Goal: Task Accomplishment & Management: Complete application form

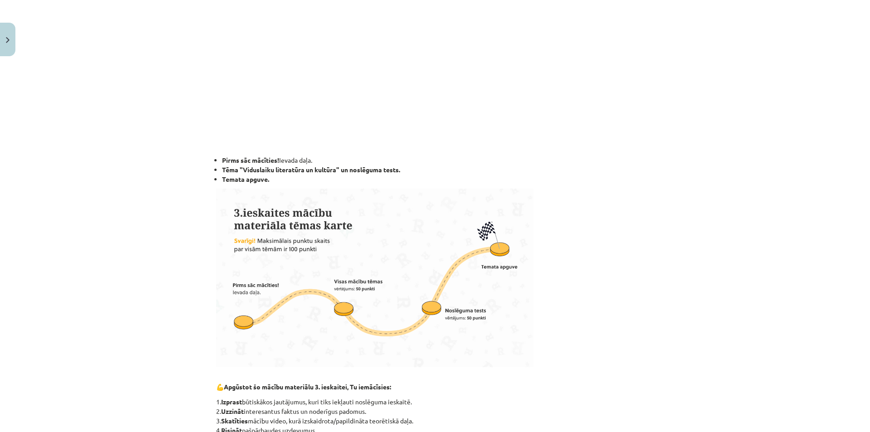
scroll to position [362, 0]
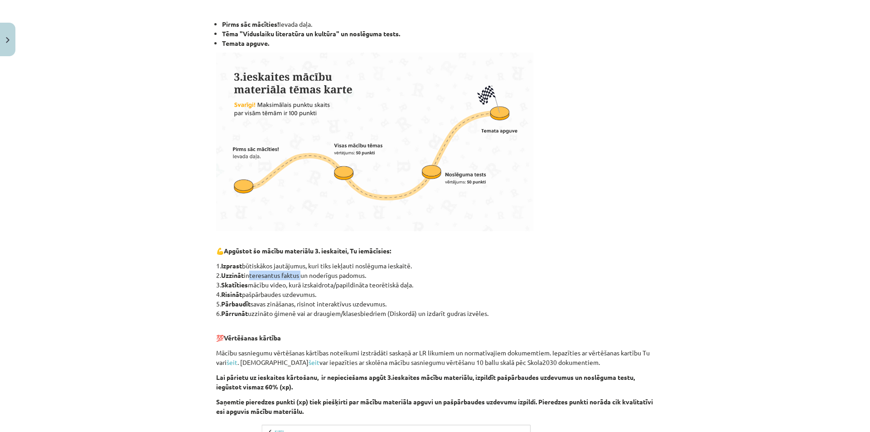
drag, startPoint x: 245, startPoint y: 275, endPoint x: 298, endPoint y: 276, distance: 52.5
click at [298, 276] on p "1. Izprast būtiskākos jautājumus, kuri tiks iekļauti noslēguma ieskaitē. 2. Uzz…" at bounding box center [434, 289] width 437 height 57
copy p "nteresantus faktus"
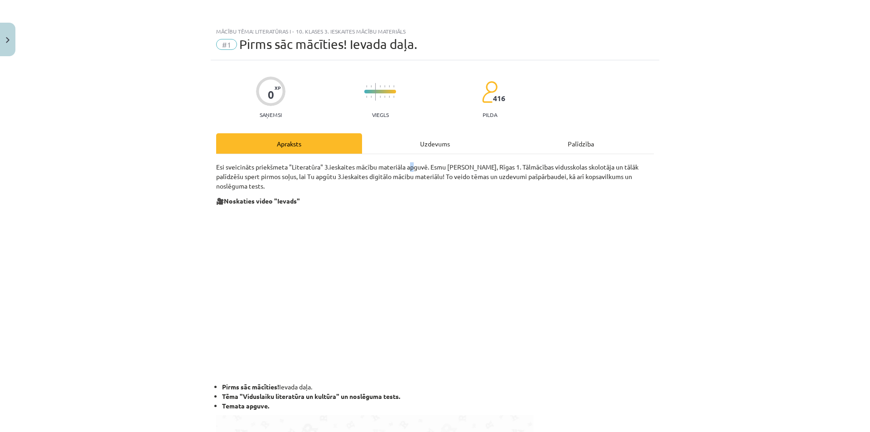
drag, startPoint x: 408, startPoint y: 169, endPoint x: 408, endPoint y: 151, distance: 17.7
click at [408, 167] on p "Esi sveicināts priekšmeta "Literatūra" 3.ieskaites mācību materiāla apguvē. Esm…" at bounding box center [434, 176] width 437 height 29
click at [408, 151] on div "Uzdevums" at bounding box center [435, 143] width 146 height 20
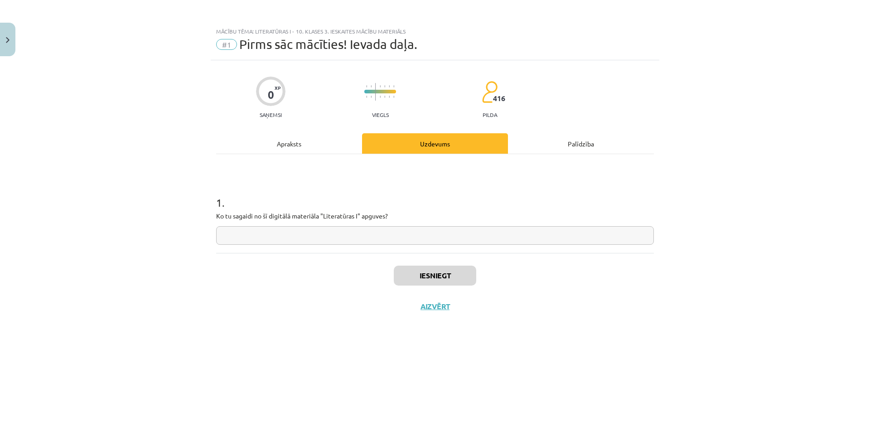
click at [385, 240] on input "text" at bounding box center [434, 235] width 437 height 19
paste input "**********"
type input "**********"
click at [404, 272] on button "Iesniegt" at bounding box center [435, 275] width 82 height 20
click at [442, 321] on button "Nākamā nodarbība" at bounding box center [434, 312] width 89 height 21
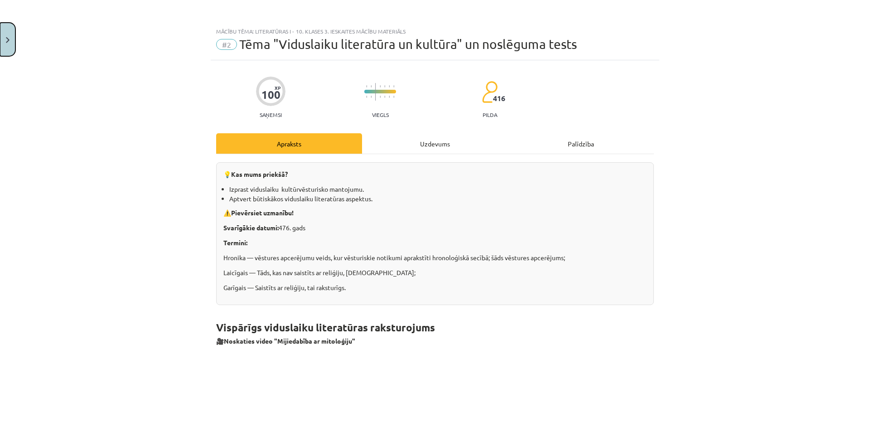
click at [0, 36] on button "Close" at bounding box center [7, 40] width 15 height 34
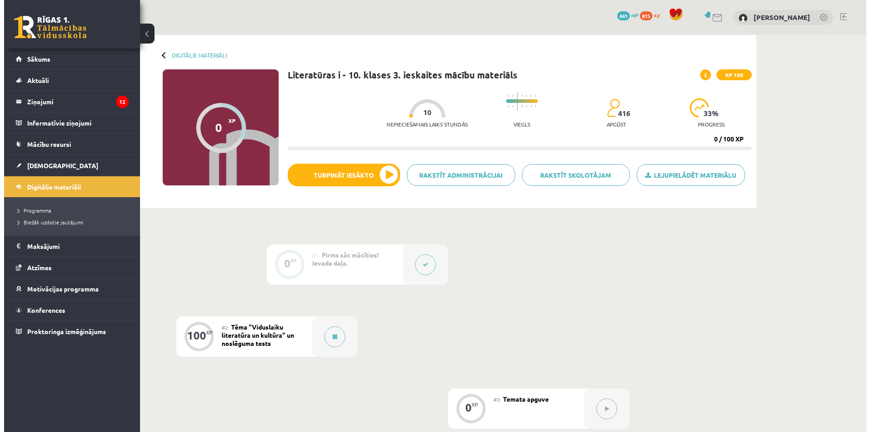
scroll to position [91, 0]
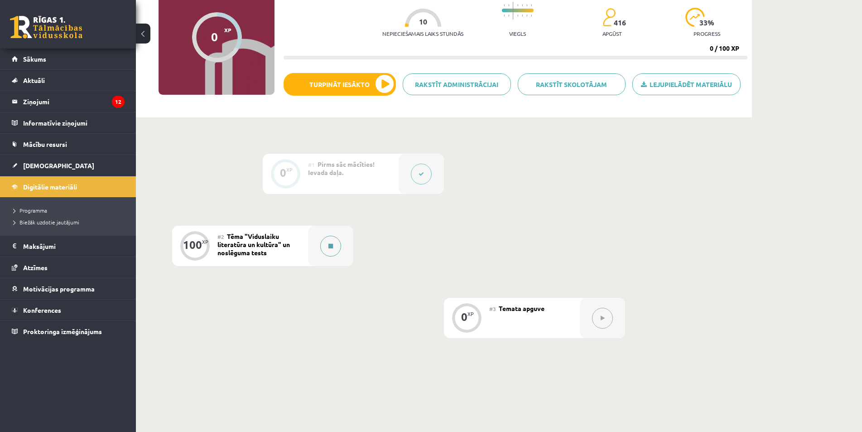
click at [319, 243] on div at bounding box center [330, 246] width 45 height 40
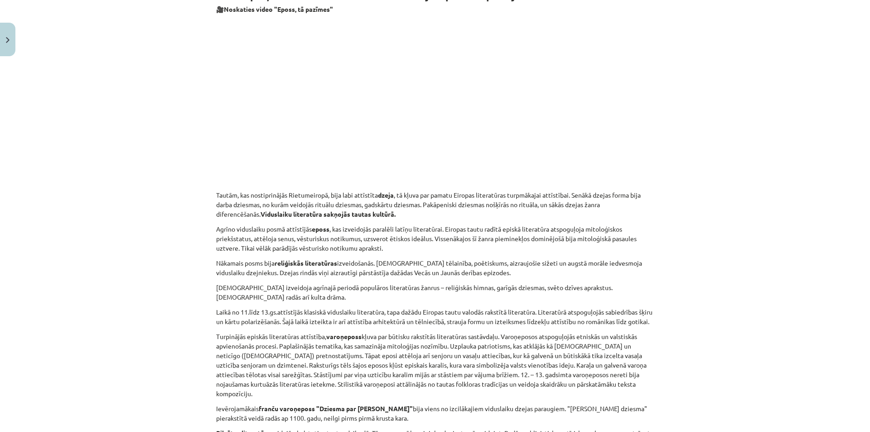
scroll to position [1223, 0]
